Goal: Task Accomplishment & Management: Complete application form

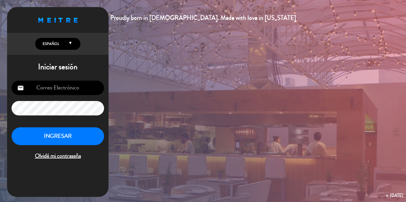
type input "[EMAIL_ADDRESS][DOMAIN_NAME]"
click at [71, 140] on button "INGRESAR" at bounding box center [58, 136] width 93 height 18
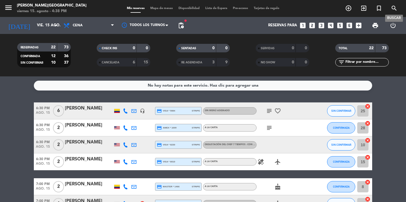
click at [392, 9] on icon "search" at bounding box center [394, 8] width 7 height 7
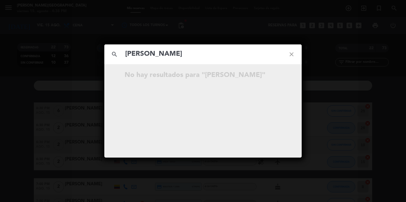
type input "[PERSON_NAME]"
click at [294, 53] on icon "close" at bounding box center [292, 54] width 20 height 20
click at [24, 105] on div "search close No hay resultados para """ at bounding box center [203, 101] width 406 height 202
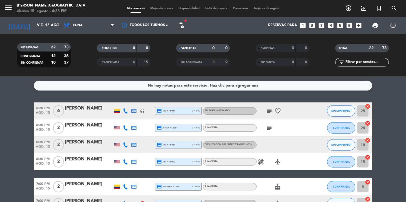
click at [31, 4] on div "[PERSON_NAME][GEOGRAPHIC_DATA]" at bounding box center [52, 6] width 70 height 6
click at [8, 9] on icon "menu" at bounding box center [8, 7] width 8 height 8
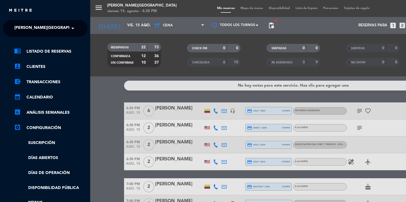
click at [34, 31] on span "[PERSON_NAME][GEOGRAPHIC_DATA]" at bounding box center [51, 28] width 75 height 12
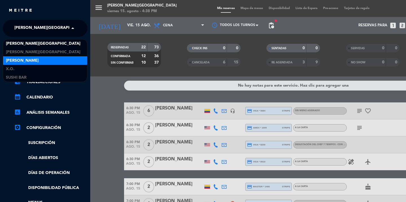
click at [34, 61] on div "[PERSON_NAME]" at bounding box center [45, 60] width 84 height 8
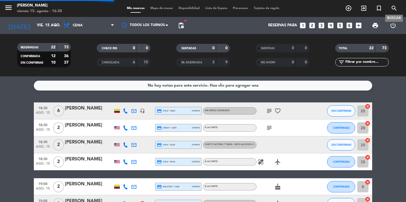
click at [396, 9] on icon "search" at bounding box center [394, 8] width 7 height 7
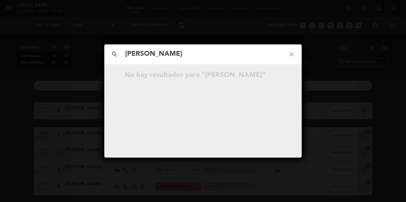
type input "[PERSON_NAME]"
click at [293, 55] on icon "close" at bounding box center [292, 54] width 20 height 20
click at [14, 37] on div "search close No hay resultados para """ at bounding box center [203, 101] width 406 height 202
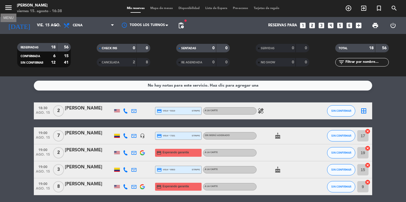
click at [6, 10] on icon "menu" at bounding box center [8, 7] width 8 height 8
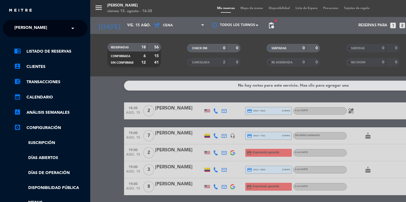
click at [51, 28] on input "text" at bounding box center [45, 28] width 69 height 12
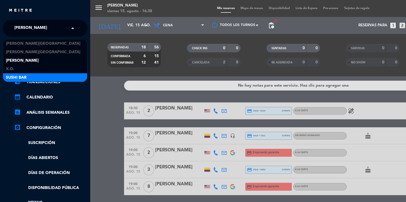
click at [30, 78] on div "SUSHI BAR" at bounding box center [45, 77] width 84 height 8
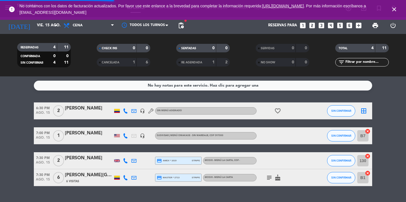
click at [395, 10] on icon "close" at bounding box center [394, 9] width 7 height 7
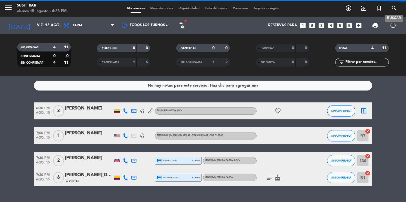
click at [393, 11] on icon "search" at bounding box center [394, 8] width 7 height 7
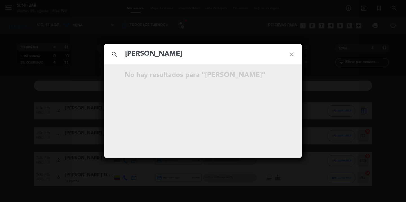
type input "[PERSON_NAME]"
click at [296, 53] on icon "close" at bounding box center [292, 54] width 20 height 20
click at [295, 55] on icon "close" at bounding box center [292, 54] width 20 height 20
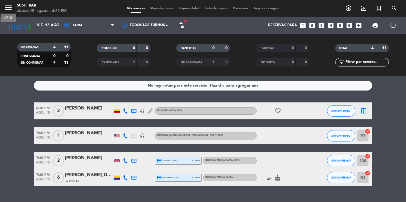
click at [10, 9] on icon "menu" at bounding box center [8, 7] width 8 height 8
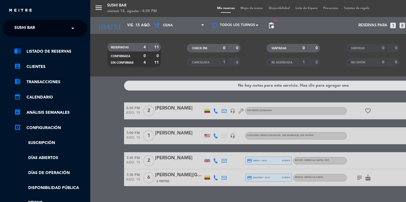
click at [38, 26] on div "× SUSHI BAR" at bounding box center [27, 28] width 31 height 12
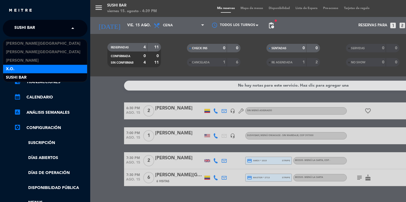
click at [26, 69] on div "X.O." at bounding box center [45, 69] width 84 height 8
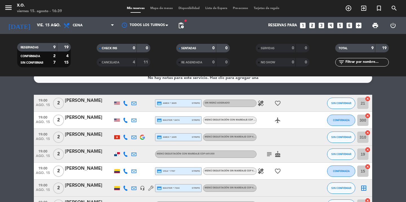
scroll to position [10, 0]
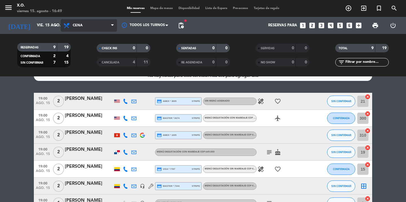
click at [77, 26] on span "Cena" at bounding box center [78, 25] width 10 height 4
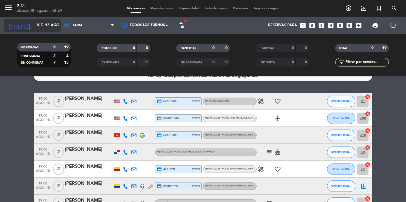
click at [50, 30] on input "vie. 15 ago." at bounding box center [59, 25] width 50 height 10
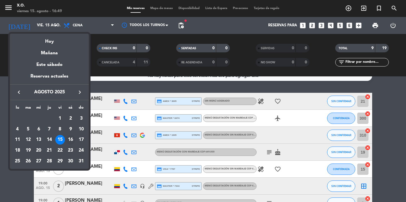
click at [71, 140] on div "16" at bounding box center [71, 140] width 10 height 10
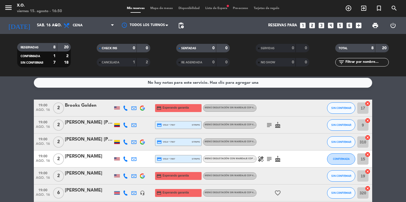
scroll to position [41, 0]
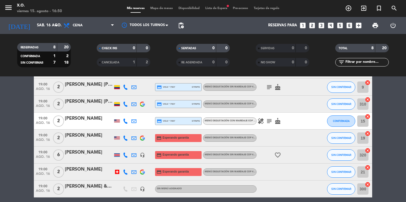
click at [5, 111] on bookings-row "19:00 ago. 16 2 [PERSON_NAME] credit_card Esperando garantía Menú degustación s…" at bounding box center [203, 129] width 406 height 135
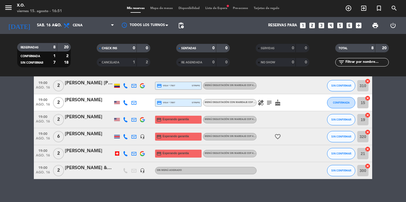
scroll to position [60, 0]
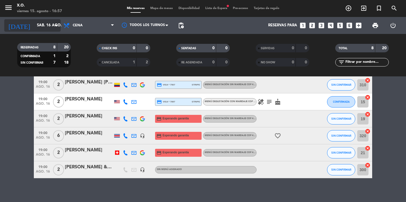
click at [52, 28] on icon "arrow_drop_down" at bounding box center [55, 25] width 7 height 7
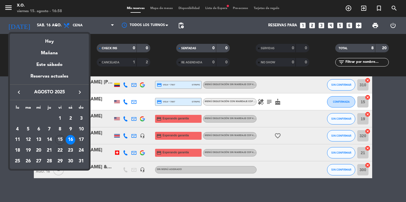
click at [59, 150] on div "22" at bounding box center [60, 150] width 10 height 10
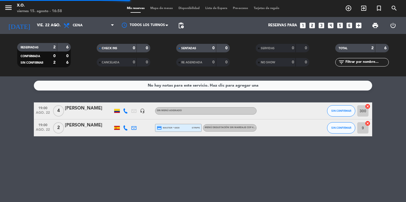
scroll to position [0, 0]
click at [15, 11] on span "menu" at bounding box center [10, 8] width 13 height 13
click at [7, 8] on icon "menu" at bounding box center [8, 7] width 8 height 8
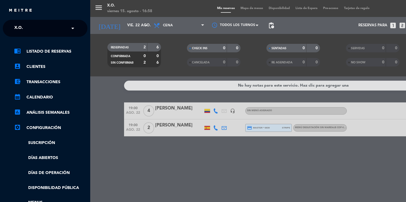
click at [52, 28] on input "text" at bounding box center [45, 28] width 69 height 12
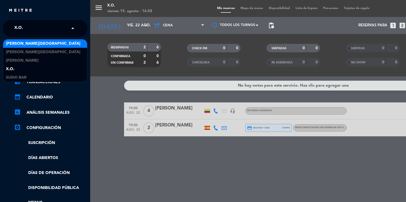
click at [51, 43] on div "[PERSON_NAME][GEOGRAPHIC_DATA]" at bounding box center [45, 43] width 84 height 8
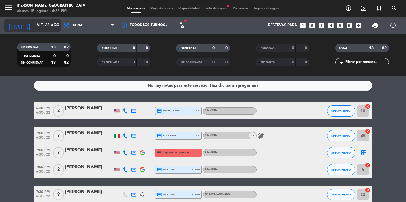
click at [45, 30] on input "vie. 22 ago." at bounding box center [59, 25] width 50 height 10
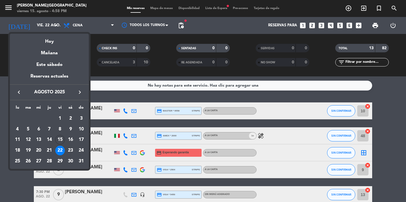
click at [75, 26] on div at bounding box center [203, 101] width 406 height 202
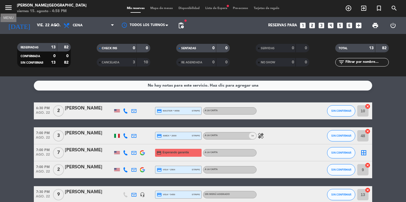
click at [10, 5] on icon "menu" at bounding box center [8, 7] width 8 height 8
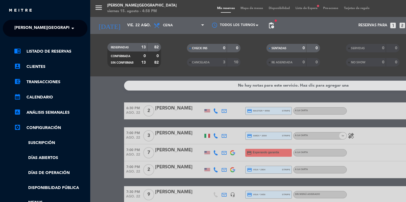
click at [43, 27] on span "[PERSON_NAME][GEOGRAPHIC_DATA]" at bounding box center [51, 28] width 75 height 12
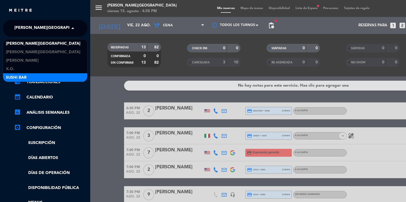
click at [34, 75] on div "SUSHI BAR" at bounding box center [45, 77] width 84 height 8
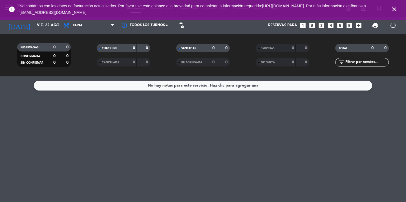
click at [395, 7] on icon "close" at bounding box center [394, 9] width 7 height 7
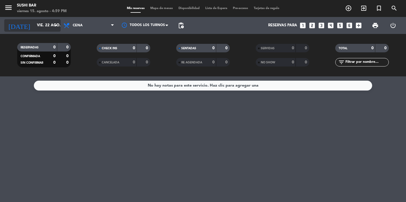
click at [50, 23] on input "vie. 22 ago." at bounding box center [59, 25] width 50 height 10
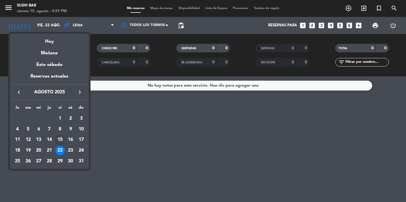
click at [59, 142] on div "15" at bounding box center [60, 140] width 10 height 10
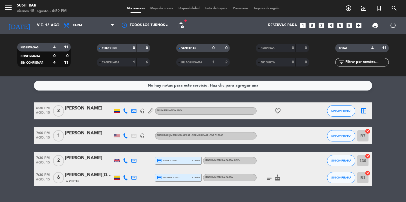
click at [10, 157] on bookings-row "6:30 PM ago. 15 2 [PERSON_NAME] headset_mic Sin menú asignado favorite_border S…" at bounding box center [203, 144] width 406 height 84
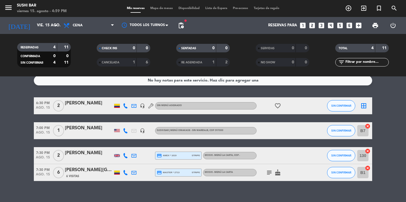
scroll to position [5, 0]
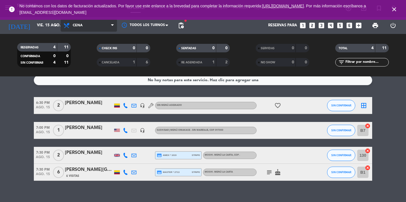
click at [86, 27] on span "Cena" at bounding box center [89, 25] width 56 height 12
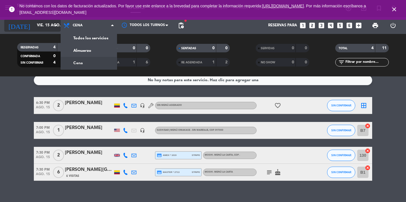
click at [37, 24] on input "vie. 15 ago." at bounding box center [59, 25] width 50 height 10
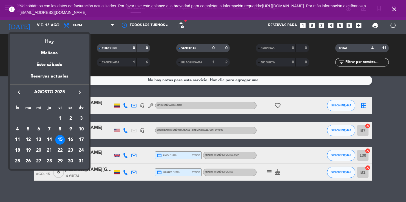
click at [71, 138] on div "16" at bounding box center [71, 140] width 10 height 10
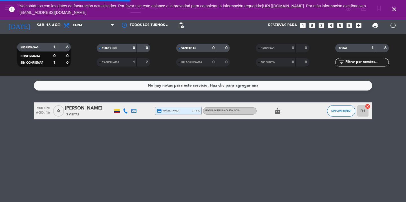
scroll to position [0, 0]
click at [397, 10] on icon "close" at bounding box center [394, 9] width 7 height 7
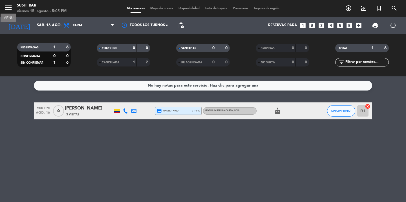
click at [10, 9] on icon "menu" at bounding box center [8, 7] width 8 height 8
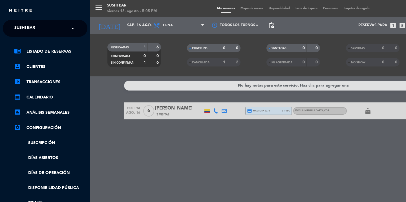
click at [44, 22] on ng-select "× SUSHI BAR ×" at bounding box center [45, 28] width 85 height 17
click at [46, 28] on input "text" at bounding box center [45, 28] width 69 height 12
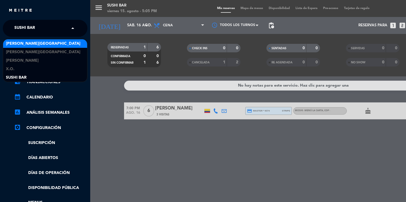
click at [37, 46] on span "[PERSON_NAME][GEOGRAPHIC_DATA]" at bounding box center [43, 43] width 75 height 6
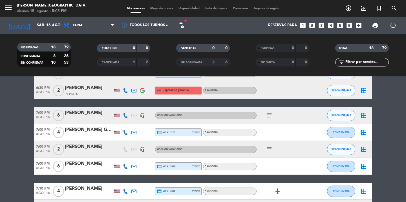
scroll to position [82, 0]
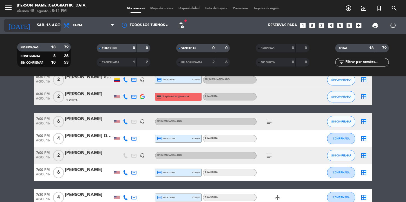
click at [56, 29] on input "sáb. 16 ago." at bounding box center [59, 25] width 50 height 10
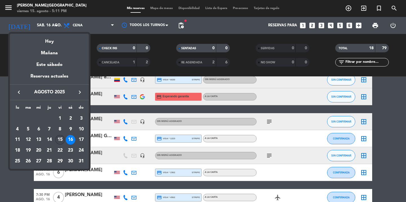
click at [61, 140] on div "15" at bounding box center [60, 140] width 10 height 10
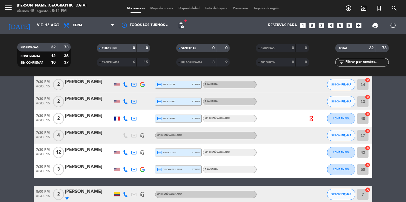
scroll to position [211, 0]
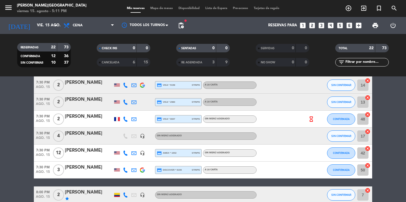
click at [314, 117] on icon "hourglass_empty" at bounding box center [312, 119] width 6 height 6
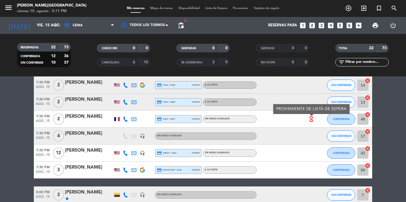
click at [390, 117] on bookings-row "6:30 PM ago. 15 6 [PERSON_NAME] headset_mic credit_card visa * 5084 stripe Sin …" at bounding box center [203, 93] width 406 height 404
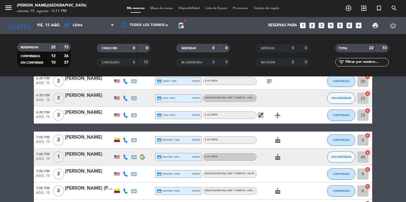
scroll to position [0, 0]
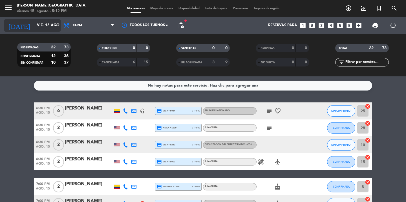
click at [43, 22] on input "vie. 15 ago." at bounding box center [59, 25] width 50 height 10
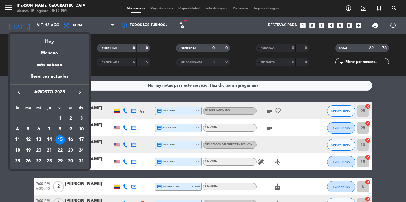
click at [27, 160] on div "26" at bounding box center [28, 161] width 10 height 10
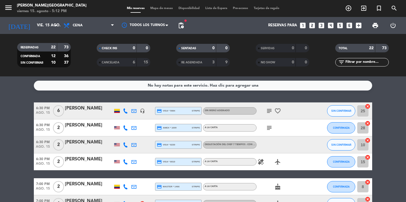
type input "[DATE] ago."
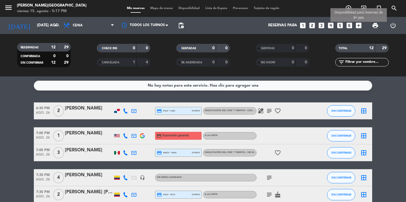
click at [360, 26] on icon "add_box" at bounding box center [358, 25] width 7 height 7
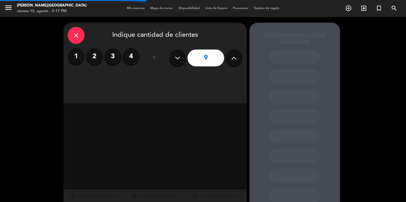
click at [238, 59] on button at bounding box center [234, 57] width 17 height 17
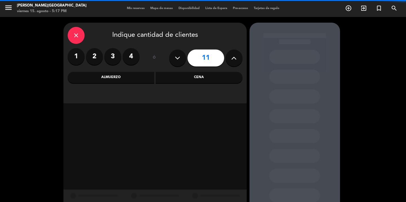
click at [238, 59] on button at bounding box center [234, 57] width 17 height 17
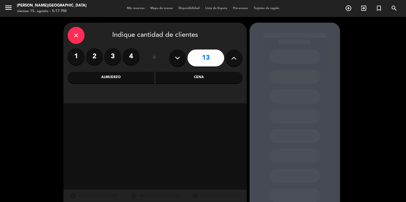
click at [238, 59] on button at bounding box center [234, 57] width 17 height 17
type input "15"
click at [192, 78] on div "Cena" at bounding box center [199, 77] width 87 height 11
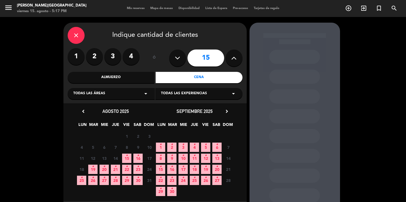
click at [93, 183] on span "26 •" at bounding box center [92, 179] width 9 height 9
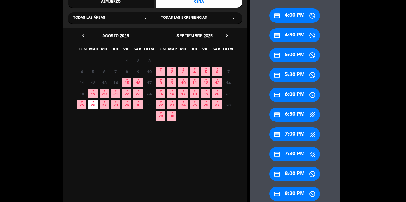
scroll to position [78, 0]
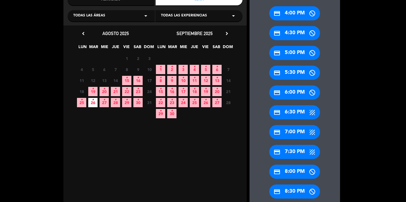
click at [299, 173] on div "credit_card 8:00 PM" at bounding box center [295, 171] width 51 height 14
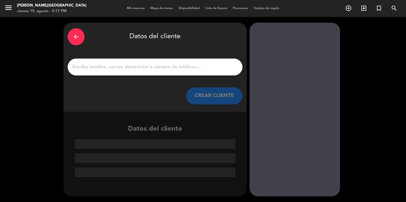
scroll to position [0, 0]
click at [179, 69] on input "1" at bounding box center [155, 67] width 167 height 8
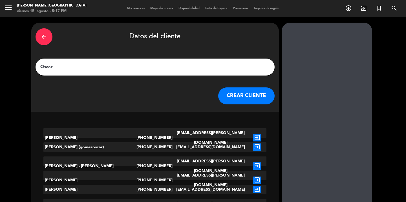
click at [130, 69] on input "Oscar" at bounding box center [155, 67] width 231 height 8
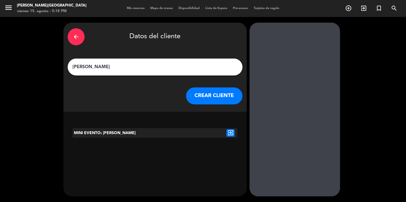
type input "[PERSON_NAME]"
click at [229, 133] on icon "exit_to_app" at bounding box center [231, 132] width 8 height 7
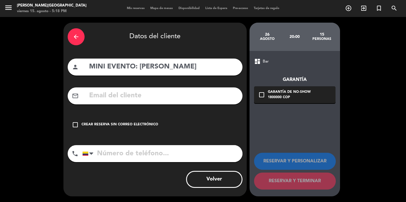
click at [137, 157] on input "tel" at bounding box center [162, 153] width 160 height 17
paste input "[PHONE_NUMBER]"
click at [126, 154] on input "[PHONE_NUMBER]" at bounding box center [162, 153] width 160 height 17
click at [112, 155] on input "[PHONE_NUMBER]" at bounding box center [162, 153] width 160 height 17
type input "[PHONE_NUMBER]"
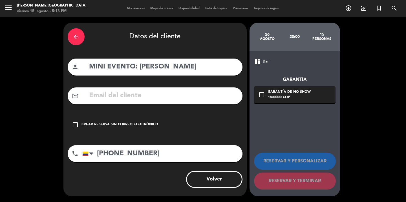
click at [73, 122] on icon "check_box_outline_blank" at bounding box center [75, 124] width 7 height 7
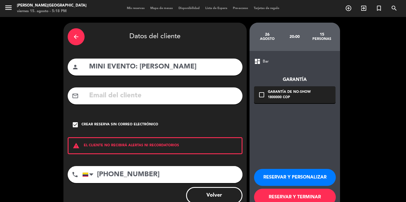
click at [293, 176] on button "RESERVAR Y PERSONALIZAR" at bounding box center [295, 177] width 82 height 17
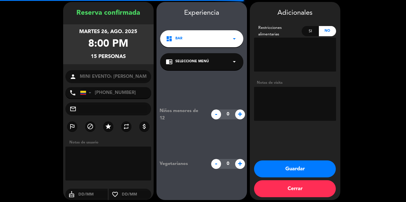
scroll to position [23, 0]
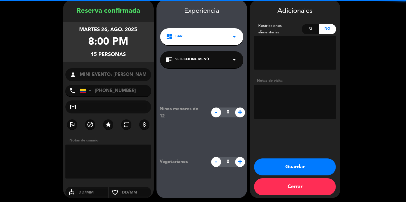
click at [280, 107] on textarea at bounding box center [295, 102] width 82 height 34
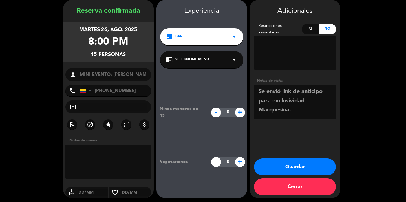
type textarea "Se envió link de anticipo para exclusividad Marquesina."
click at [291, 163] on button "Guardar" at bounding box center [295, 166] width 82 height 17
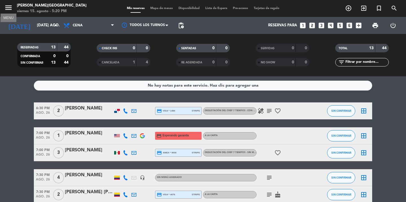
click at [6, 7] on icon "menu" at bounding box center [8, 7] width 8 height 8
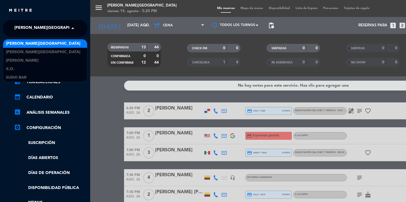
click at [34, 31] on span "[PERSON_NAME][GEOGRAPHIC_DATA]" at bounding box center [51, 28] width 75 height 12
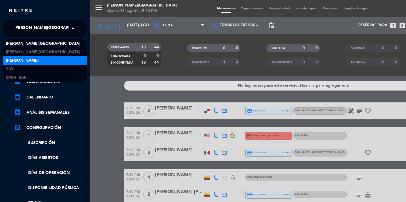
click at [38, 57] on div "[PERSON_NAME]" at bounding box center [45, 60] width 84 height 8
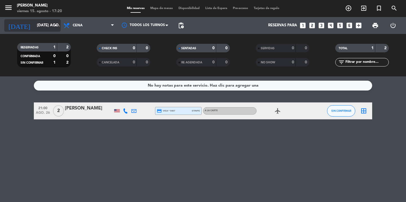
click at [52, 24] on input "[DATE] ago." at bounding box center [59, 25] width 50 height 10
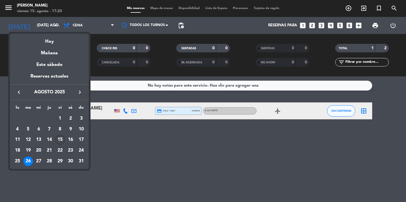
click at [59, 138] on div "15" at bounding box center [60, 140] width 10 height 10
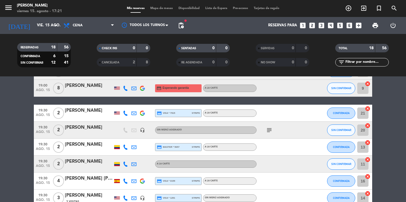
scroll to position [36, 0]
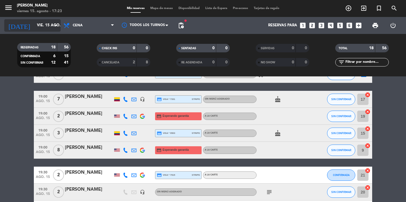
click at [52, 25] on input "vie. 15 ago." at bounding box center [59, 25] width 50 height 10
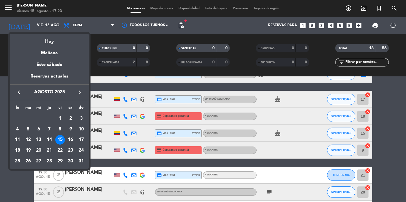
click at [39, 152] on div "20" at bounding box center [39, 150] width 10 height 10
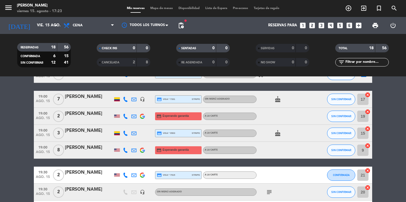
type input "mié. 20 ago."
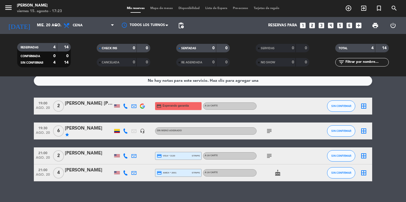
scroll to position [6, 0]
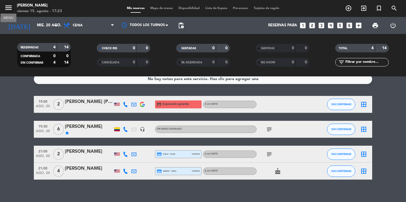
click at [8, 5] on icon "menu" at bounding box center [8, 7] width 8 height 8
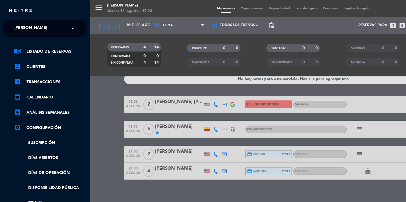
click at [33, 25] on span "[PERSON_NAME]" at bounding box center [30, 28] width 33 height 12
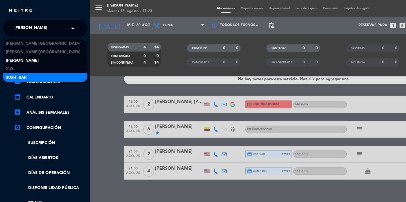
click at [29, 76] on div "SUSHI BAR" at bounding box center [45, 77] width 84 height 8
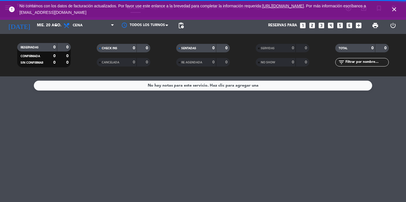
scroll to position [0, 0]
